Goal: Obtain resource: Obtain resource

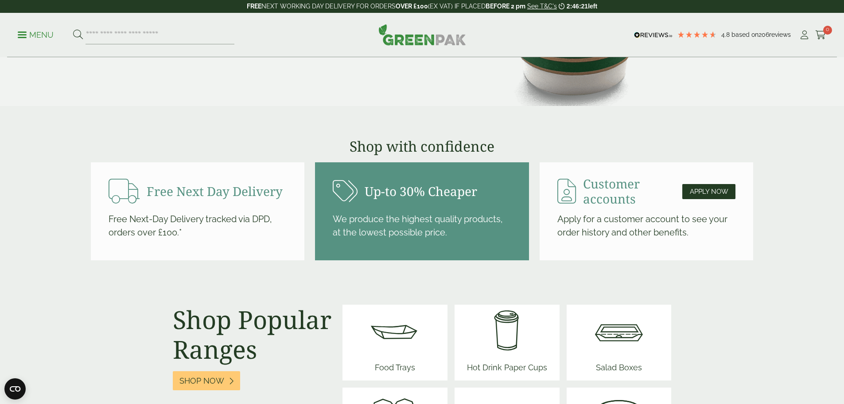
scroll to position [1108, 0]
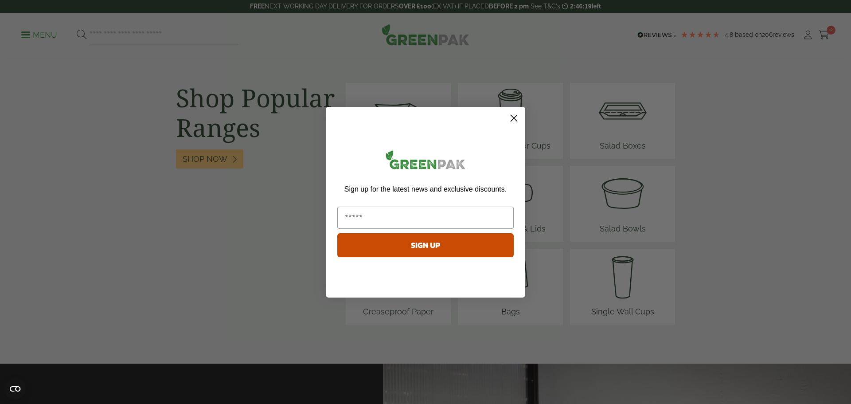
click at [512, 121] on circle "Close dialog" at bounding box center [513, 117] width 15 height 15
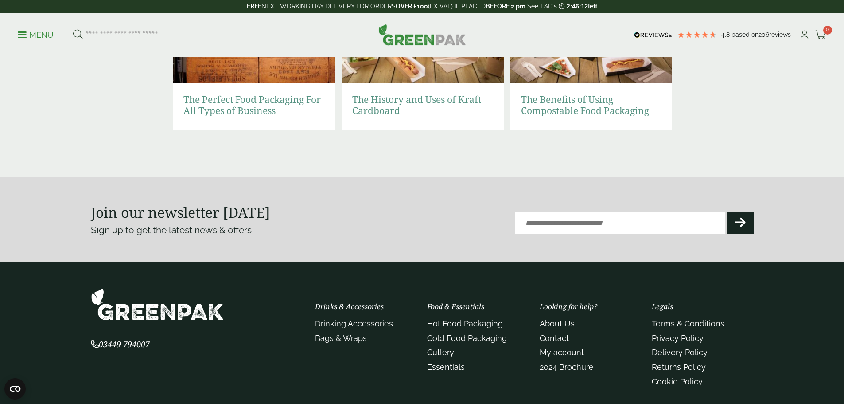
scroll to position [2001, 0]
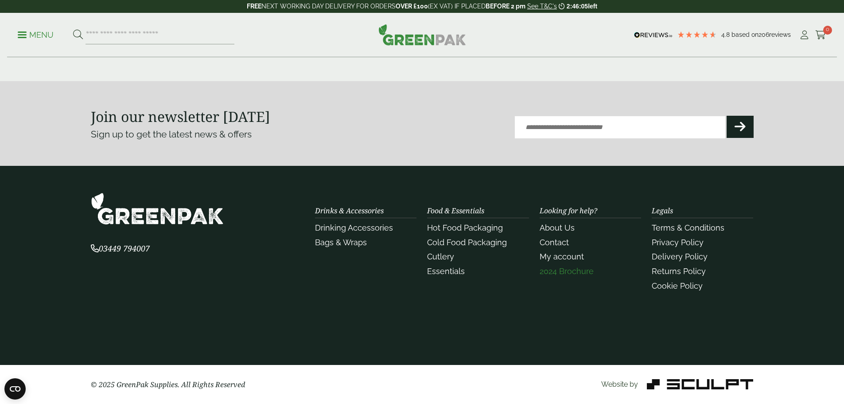
click at [565, 273] on link "2024 Brochure" at bounding box center [567, 270] width 54 height 9
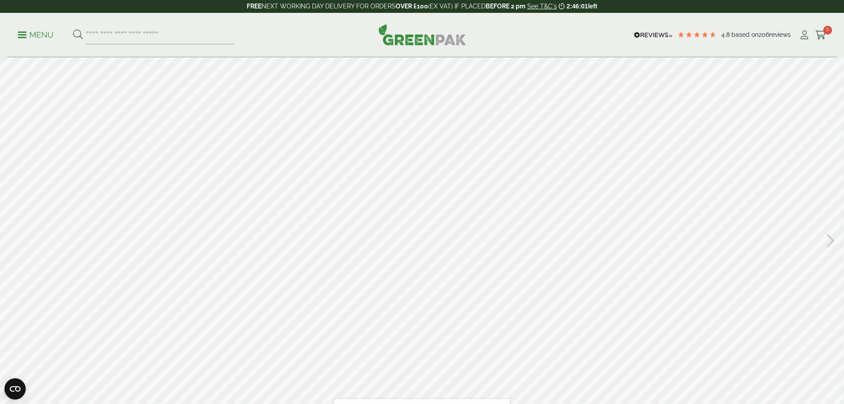
scroll to position [44, 0]
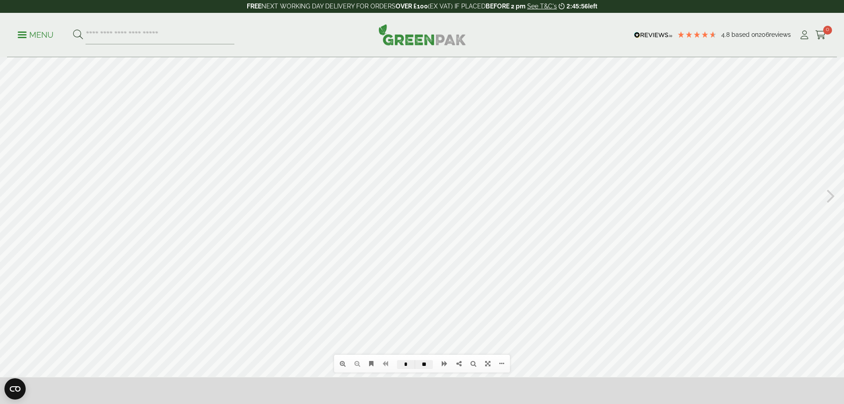
click at [833, 193] on icon at bounding box center [831, 194] width 8 height 23
click at [829, 195] on icon at bounding box center [831, 194] width 8 height 23
click at [24, 192] on div at bounding box center [422, 194] width 844 height 363
click at [12, 195] on icon at bounding box center [13, 194] width 8 height 23
click at [831, 196] on icon at bounding box center [831, 194] width 8 height 23
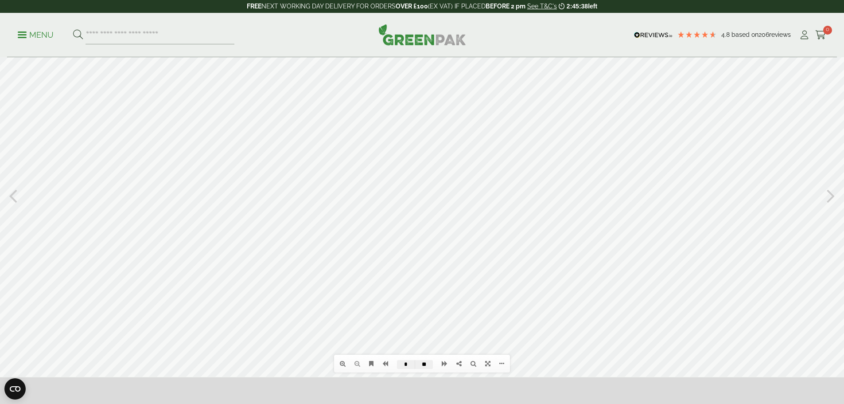
click at [831, 199] on icon at bounding box center [831, 194] width 8 height 23
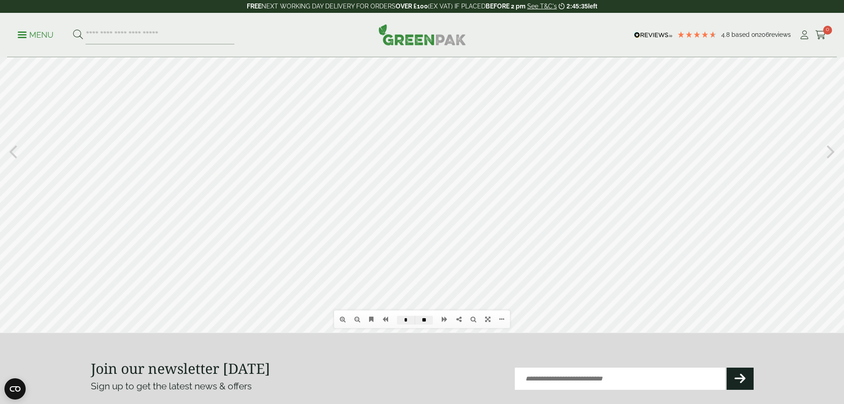
scroll to position [133, 0]
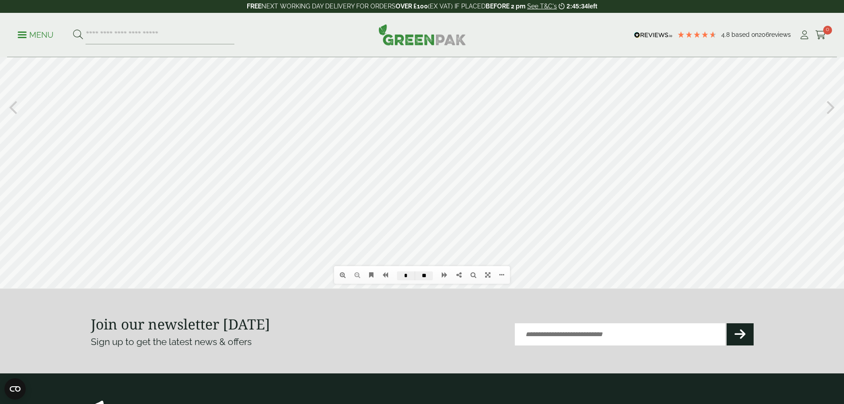
click at [755, 238] on div at bounding box center [422, 106] width 844 height 363
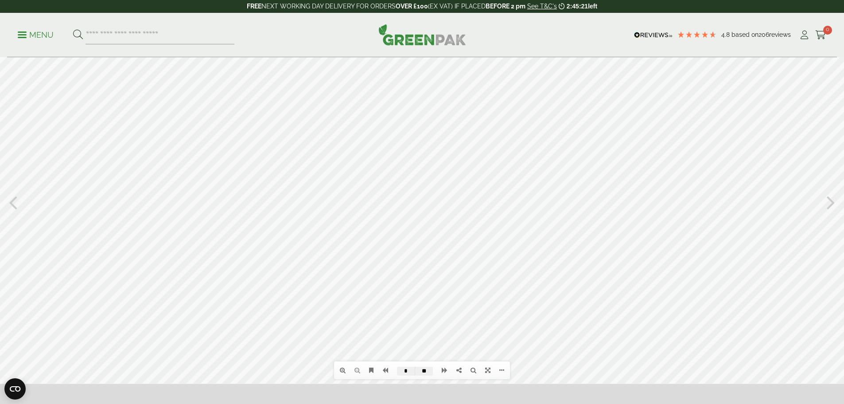
scroll to position [51, 0]
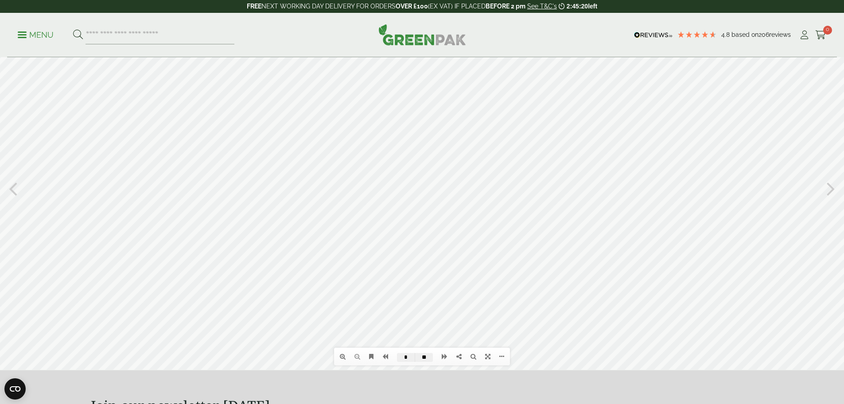
click at [833, 186] on icon at bounding box center [831, 187] width 8 height 23
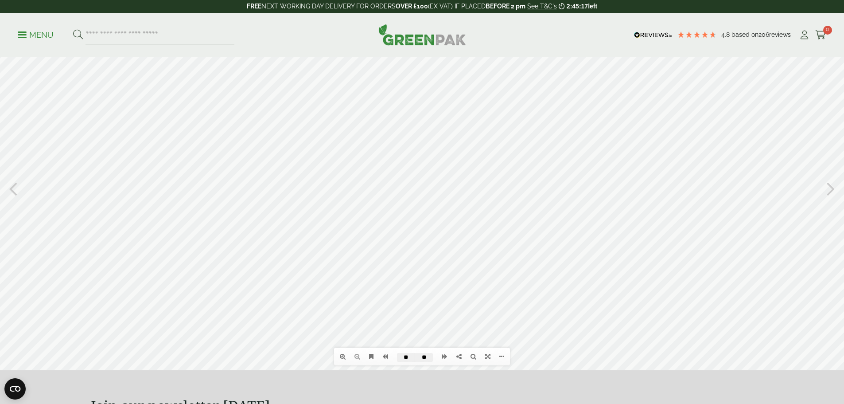
click at [833, 186] on icon at bounding box center [831, 187] width 8 height 23
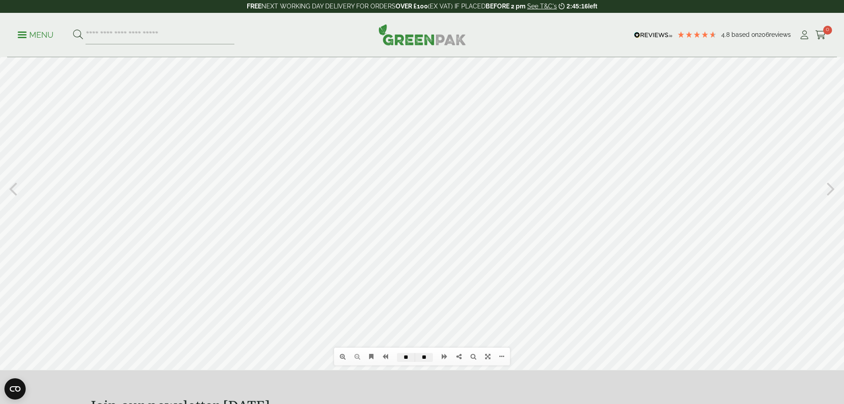
click at [833, 186] on icon at bounding box center [831, 187] width 8 height 23
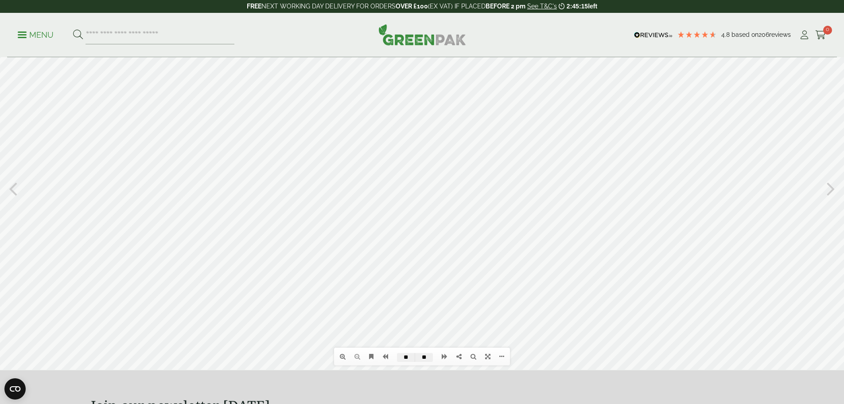
click at [833, 186] on icon at bounding box center [831, 187] width 8 height 23
click at [16, 193] on icon at bounding box center [13, 187] width 8 height 23
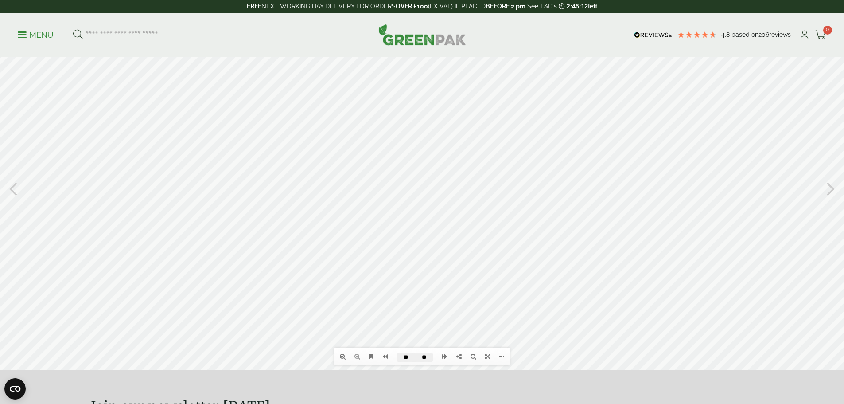
click at [16, 192] on icon at bounding box center [13, 187] width 8 height 23
click at [16, 191] on icon at bounding box center [13, 187] width 8 height 23
click at [12, 191] on icon at bounding box center [13, 187] width 8 height 23
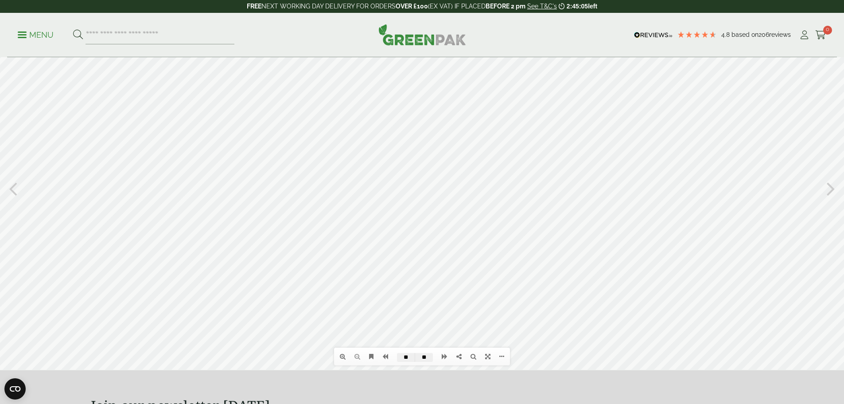
click at [12, 190] on icon at bounding box center [13, 187] width 8 height 23
click at [838, 189] on div at bounding box center [422, 187] width 844 height 363
click at [830, 188] on icon at bounding box center [831, 187] width 8 height 23
click at [830, 187] on icon at bounding box center [831, 187] width 8 height 23
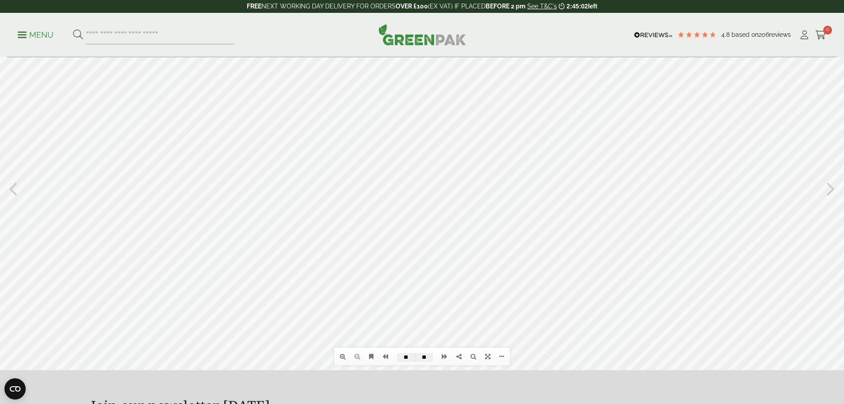
click at [830, 187] on icon at bounding box center [831, 187] width 8 height 23
click at [832, 189] on icon at bounding box center [831, 187] width 8 height 23
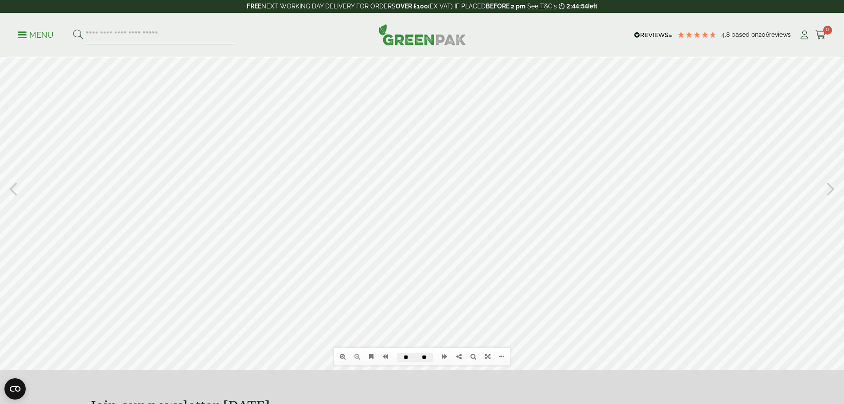
click at [832, 189] on icon at bounding box center [831, 187] width 8 height 23
click at [831, 189] on icon at bounding box center [831, 187] width 8 height 23
click at [12, 186] on icon at bounding box center [13, 187] width 8 height 23
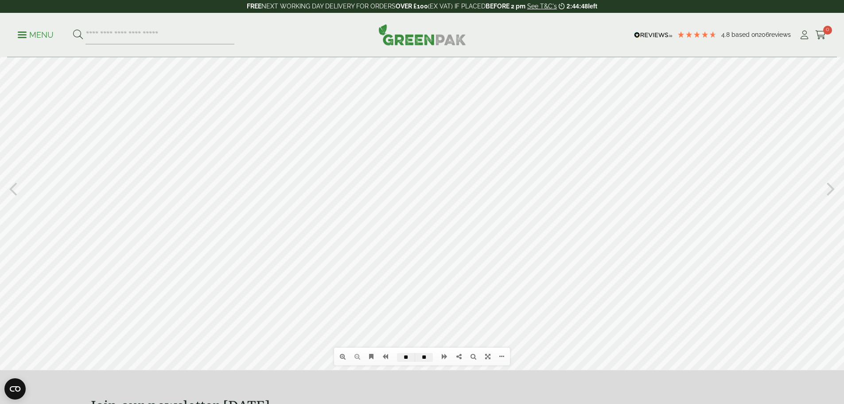
click at [12, 186] on icon at bounding box center [13, 187] width 8 height 23
click at [4, 188] on div at bounding box center [422, 187] width 844 height 363
click at [15, 187] on icon at bounding box center [13, 187] width 8 height 23
click at [9, 189] on icon at bounding box center [13, 187] width 8 height 23
click at [12, 187] on icon at bounding box center [13, 187] width 8 height 23
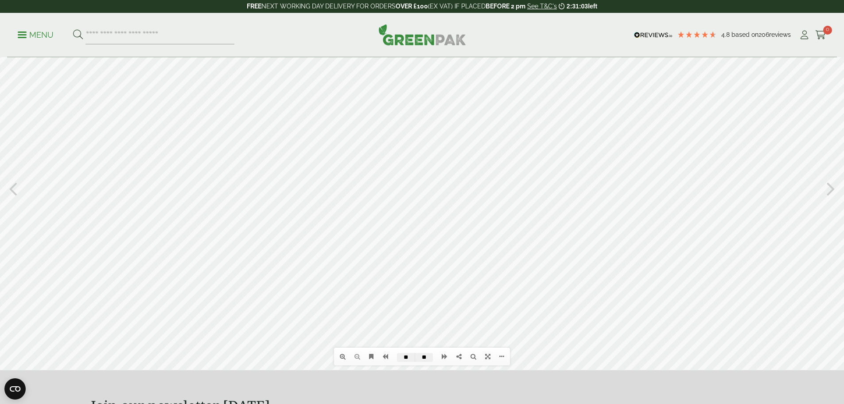
click at [12, 195] on icon at bounding box center [13, 187] width 8 height 23
click at [12, 194] on icon at bounding box center [13, 187] width 8 height 23
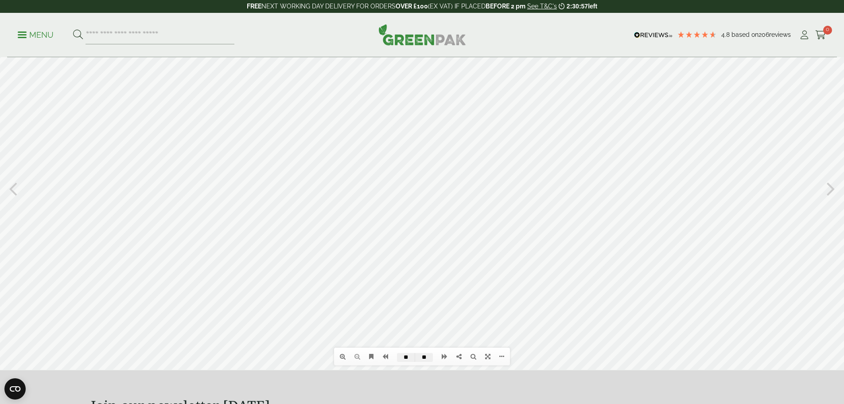
click at [12, 194] on icon at bounding box center [13, 187] width 8 height 23
click at [601, 210] on div at bounding box center [422, 187] width 844 height 363
click at [339, 356] on link at bounding box center [342, 356] width 15 height 15
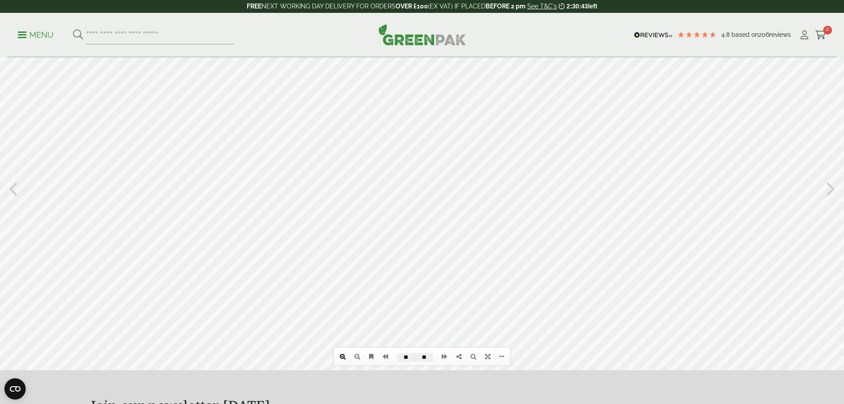
click at [339, 355] on link at bounding box center [342, 356] width 15 height 15
drag, startPoint x: 517, startPoint y: 292, endPoint x: 308, endPoint y: 343, distance: 214.6
click at [307, 346] on div at bounding box center [422, 187] width 844 height 363
click at [12, 192] on icon at bounding box center [13, 187] width 8 height 23
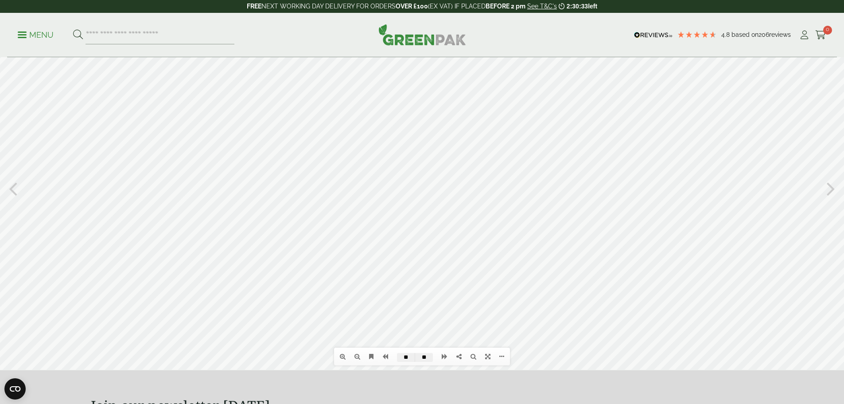
drag, startPoint x: 478, startPoint y: 226, endPoint x: 413, endPoint y: 164, distance: 90.6
click at [413, 164] on div at bounding box center [422, 187] width 844 height 363
click at [832, 186] on icon at bounding box center [831, 187] width 8 height 23
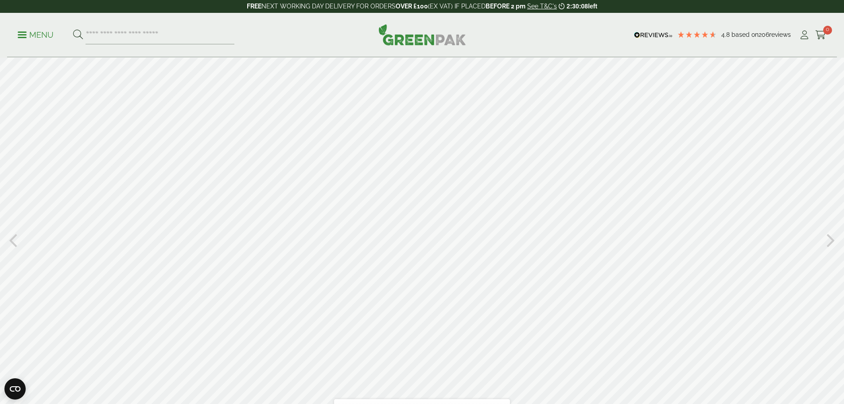
scroll to position [44, 0]
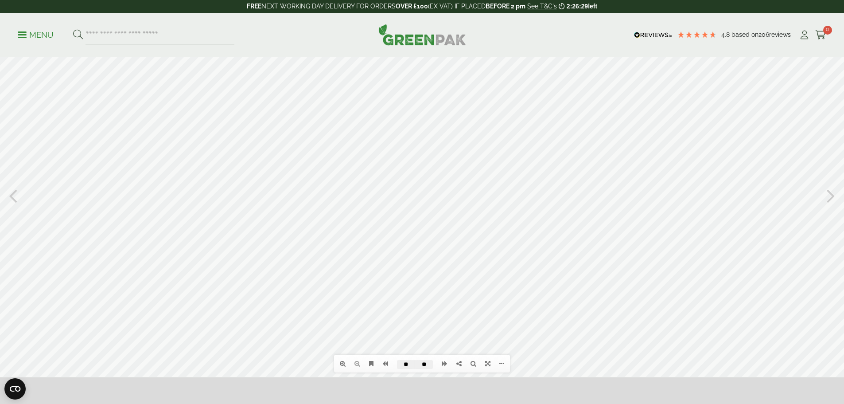
click at [829, 198] on icon at bounding box center [831, 194] width 8 height 23
click at [830, 199] on icon at bounding box center [831, 194] width 8 height 23
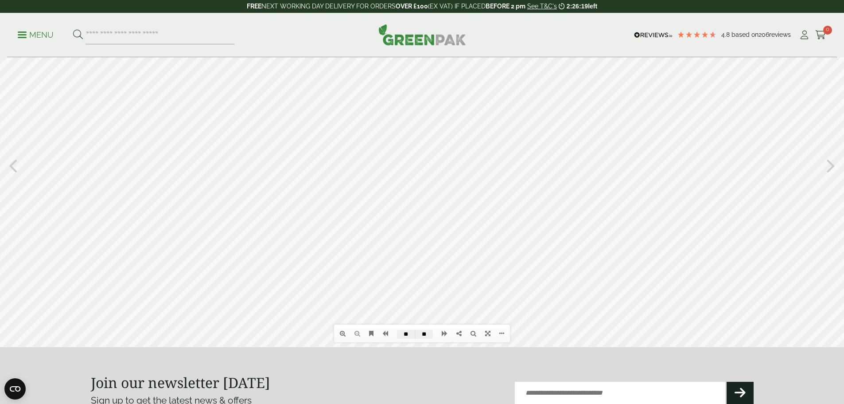
scroll to position [30, 0]
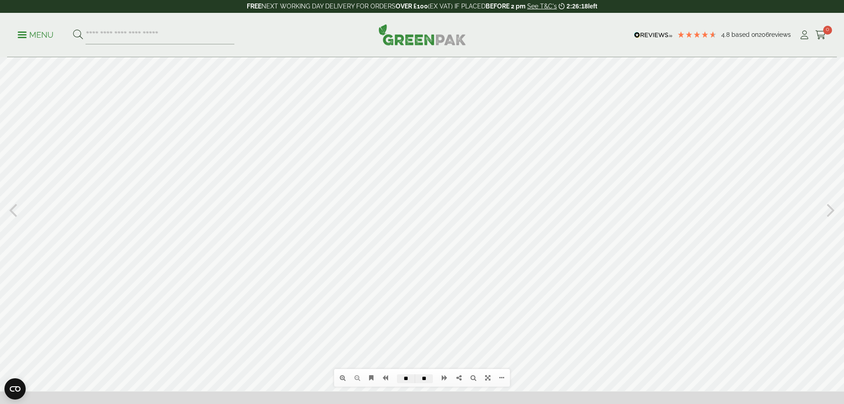
click at [833, 211] on icon at bounding box center [831, 209] width 8 height 23
click at [836, 212] on div at bounding box center [422, 208] width 844 height 363
click at [825, 215] on div at bounding box center [422, 208] width 844 height 363
click at [830, 210] on icon at bounding box center [831, 209] width 8 height 23
click at [734, 148] on div at bounding box center [422, 208] width 844 height 363
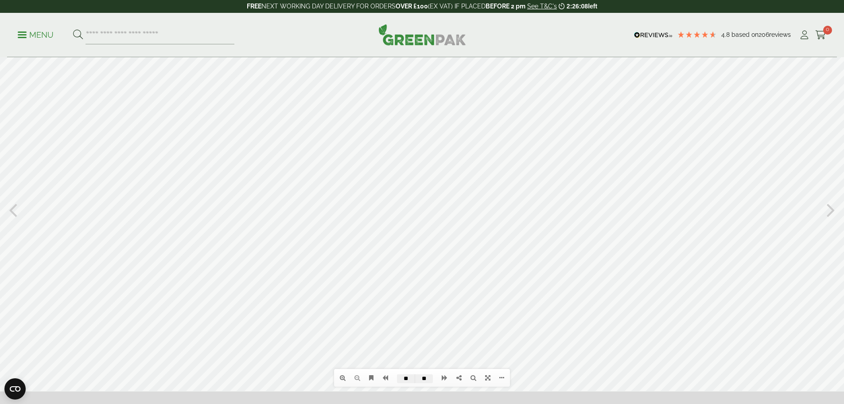
click at [821, 208] on div at bounding box center [422, 208] width 844 height 363
click at [831, 212] on icon at bounding box center [831, 209] width 8 height 23
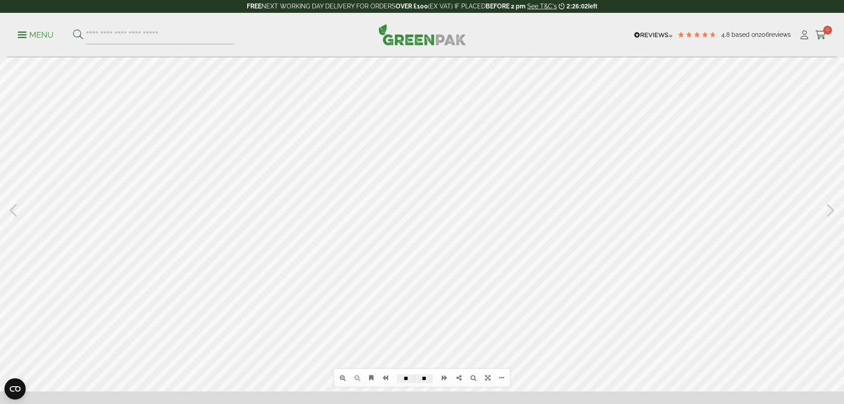
click at [831, 212] on icon at bounding box center [831, 209] width 8 height 23
click at [574, 170] on div at bounding box center [422, 208] width 844 height 363
click at [463, 247] on div at bounding box center [422, 208] width 844 height 363
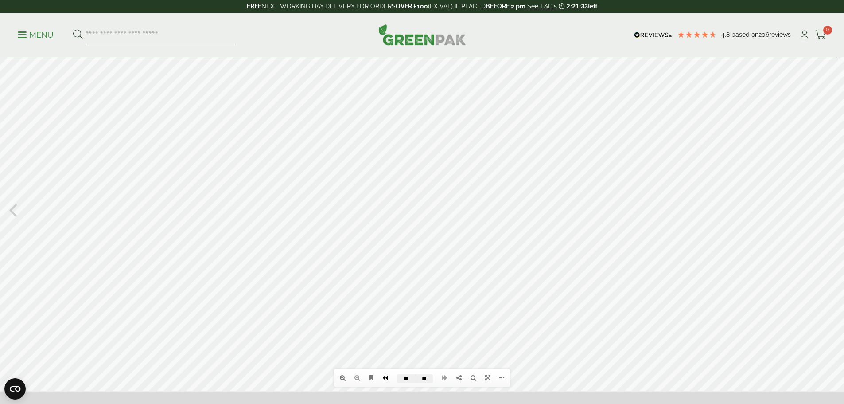
click at [383, 379] on icon at bounding box center [385, 377] width 6 height 6
click at [383, 378] on icon at bounding box center [385, 377] width 6 height 6
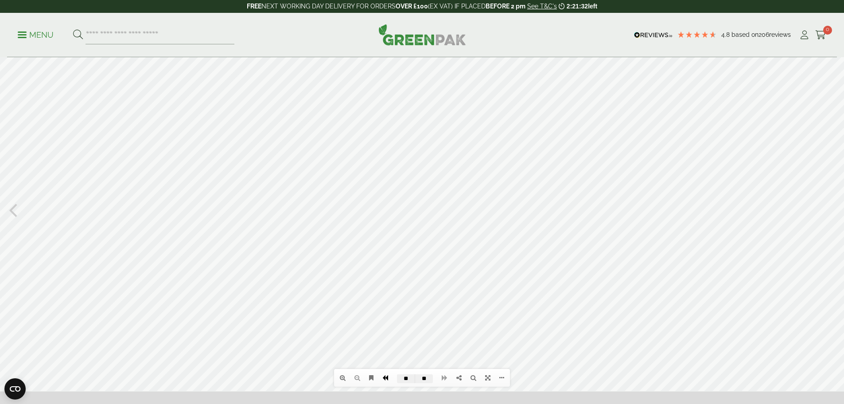
click at [383, 378] on icon at bounding box center [385, 377] width 6 height 6
click at [382, 378] on icon at bounding box center [385, 377] width 6 height 6
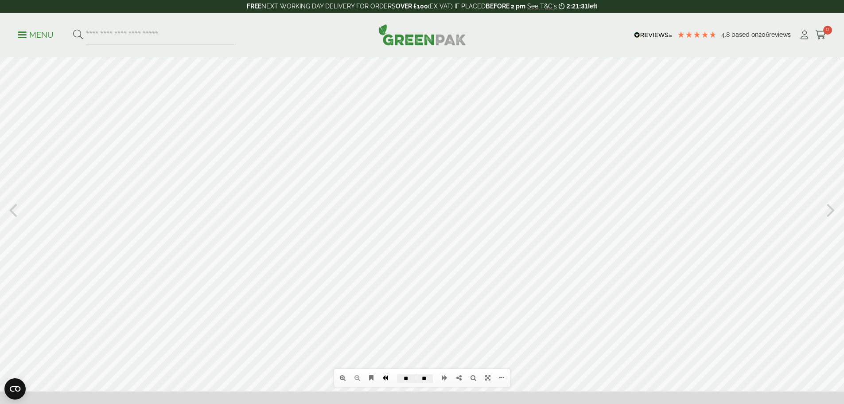
click at [382, 378] on icon at bounding box center [385, 377] width 6 height 6
click at [382, 378] on link at bounding box center [385, 377] width 15 height 15
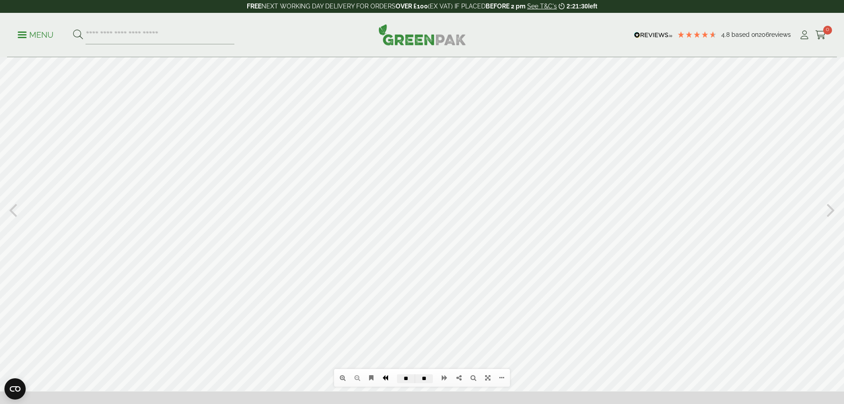
click at [382, 378] on link at bounding box center [385, 377] width 15 height 15
click at [382, 377] on link at bounding box center [385, 377] width 15 height 15
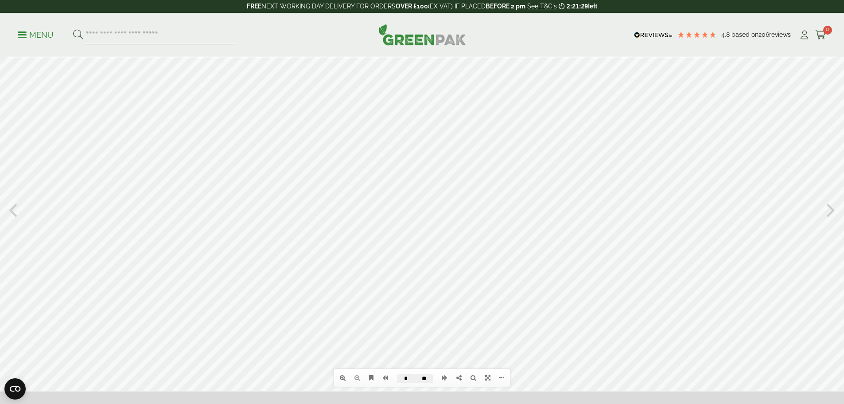
click at [382, 377] on li at bounding box center [385, 377] width 15 height 15
click at [381, 377] on li at bounding box center [385, 377] width 15 height 15
click at [445, 380] on icon at bounding box center [445, 377] width 6 height 6
click at [440, 379] on link at bounding box center [444, 377] width 15 height 15
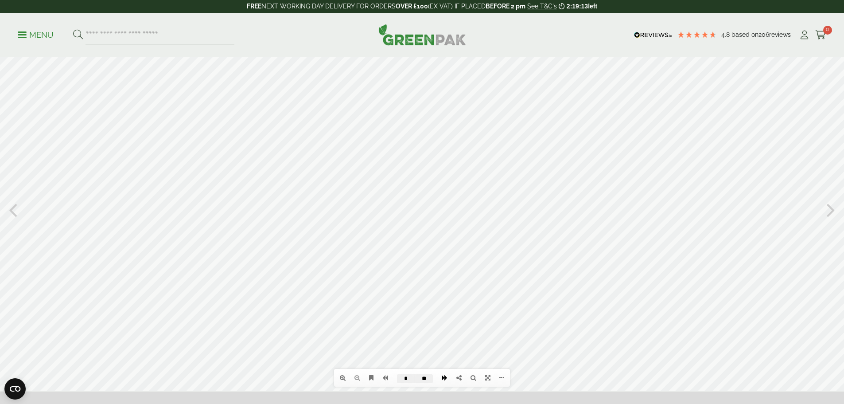
click at [444, 378] on icon at bounding box center [445, 377] width 6 height 6
click at [384, 378] on icon at bounding box center [385, 377] width 6 height 6
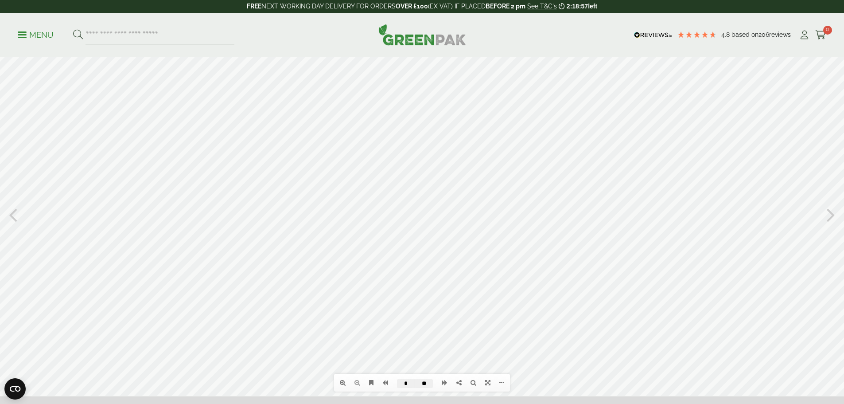
scroll to position [24, 0]
click at [833, 216] on icon at bounding box center [831, 214] width 8 height 23
drag, startPoint x: 736, startPoint y: 263, endPoint x: 723, endPoint y: 312, distance: 50.3
click at [723, 312] on div at bounding box center [422, 214] width 844 height 363
click at [6, 214] on div at bounding box center [422, 214] width 844 height 363
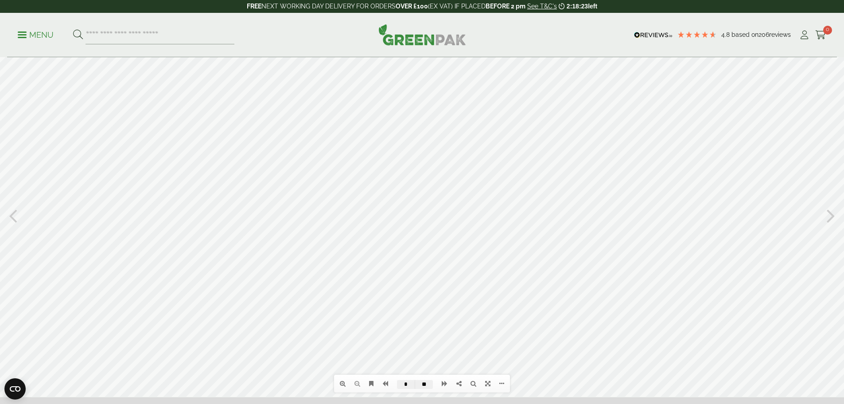
click at [9, 215] on icon at bounding box center [13, 214] width 8 height 23
click at [833, 219] on icon at bounding box center [831, 214] width 8 height 23
click at [833, 218] on icon at bounding box center [831, 214] width 8 height 23
click at [378, 250] on div at bounding box center [422, 214] width 844 height 363
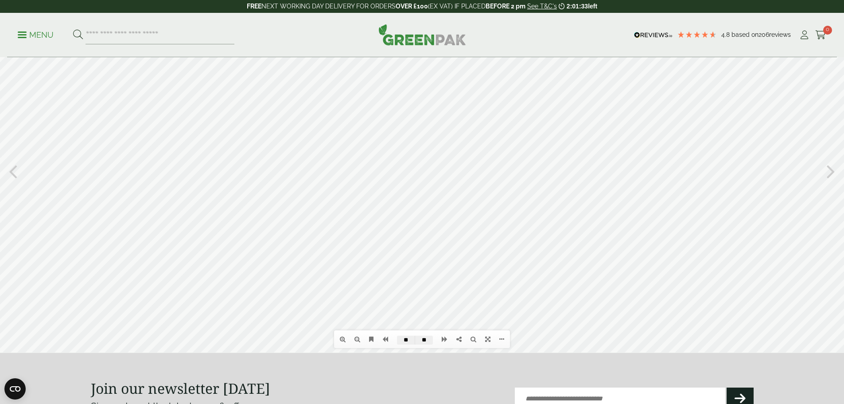
scroll to position [202, 0]
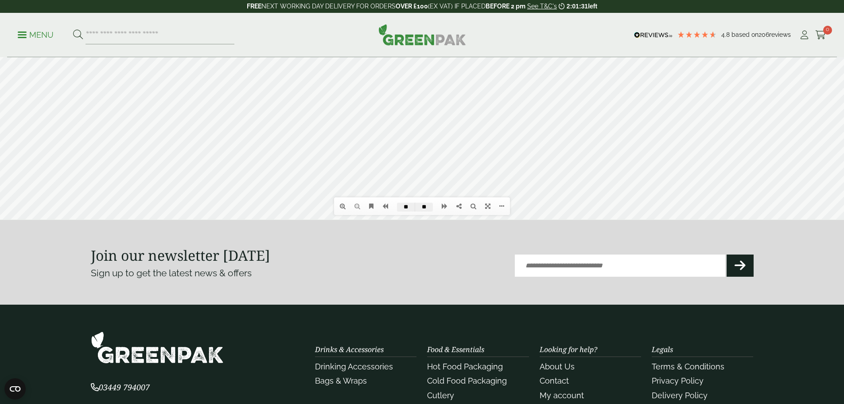
drag, startPoint x: 718, startPoint y: 147, endPoint x: 728, endPoint y: 290, distance: 143.9
click at [728, 219] on html "Table of contents Bookmarks Thumbnails Search Share [URL][DOMAIN_NAME] Please w…" at bounding box center [422, 37] width 844 height 363
click at [39, 95] on div at bounding box center [422, 37] width 844 height 363
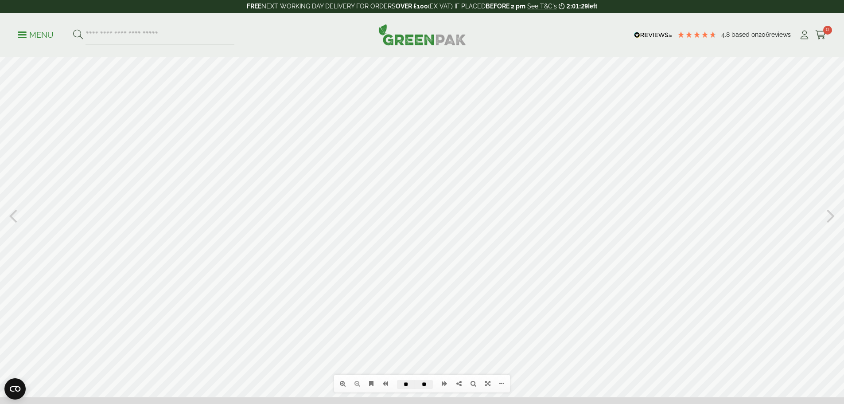
scroll to position [0, 0]
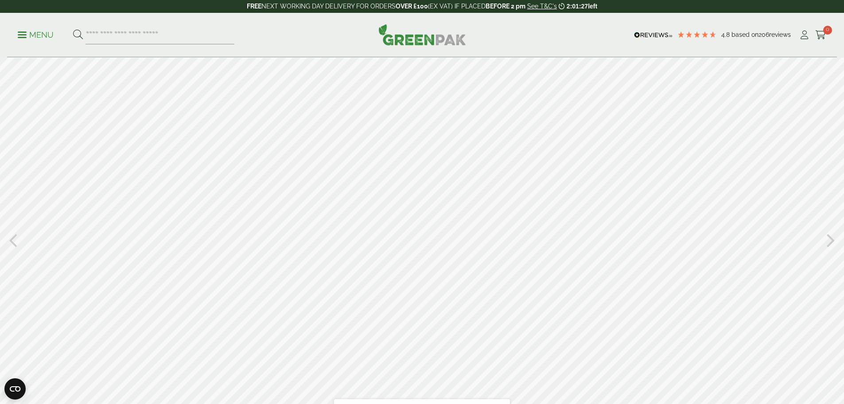
click at [10, 238] on icon at bounding box center [13, 239] width 8 height 23
click at [11, 237] on icon at bounding box center [13, 239] width 8 height 23
click at [832, 237] on icon at bounding box center [831, 239] width 8 height 23
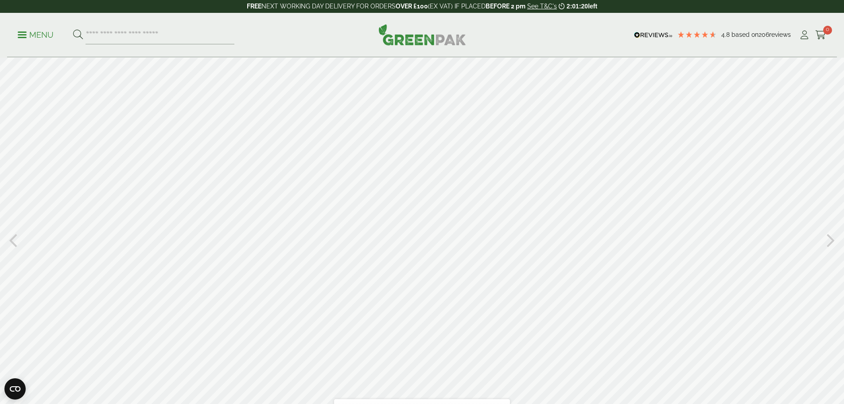
click at [832, 237] on icon at bounding box center [831, 239] width 8 height 23
type input "**"
type input "*"
type input "**"
click at [832, 238] on icon at bounding box center [831, 239] width 8 height 23
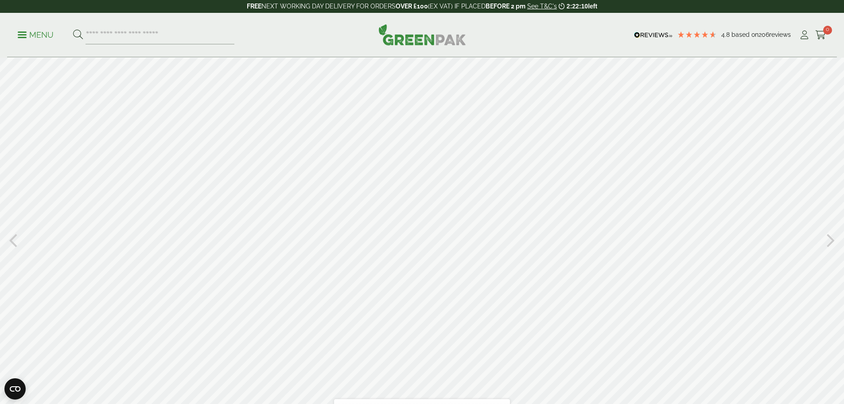
click at [832, 238] on icon at bounding box center [831, 239] width 8 height 23
click at [16, 243] on icon at bounding box center [13, 239] width 8 height 23
type input "*"
